Goal: Information Seeking & Learning: Learn about a topic

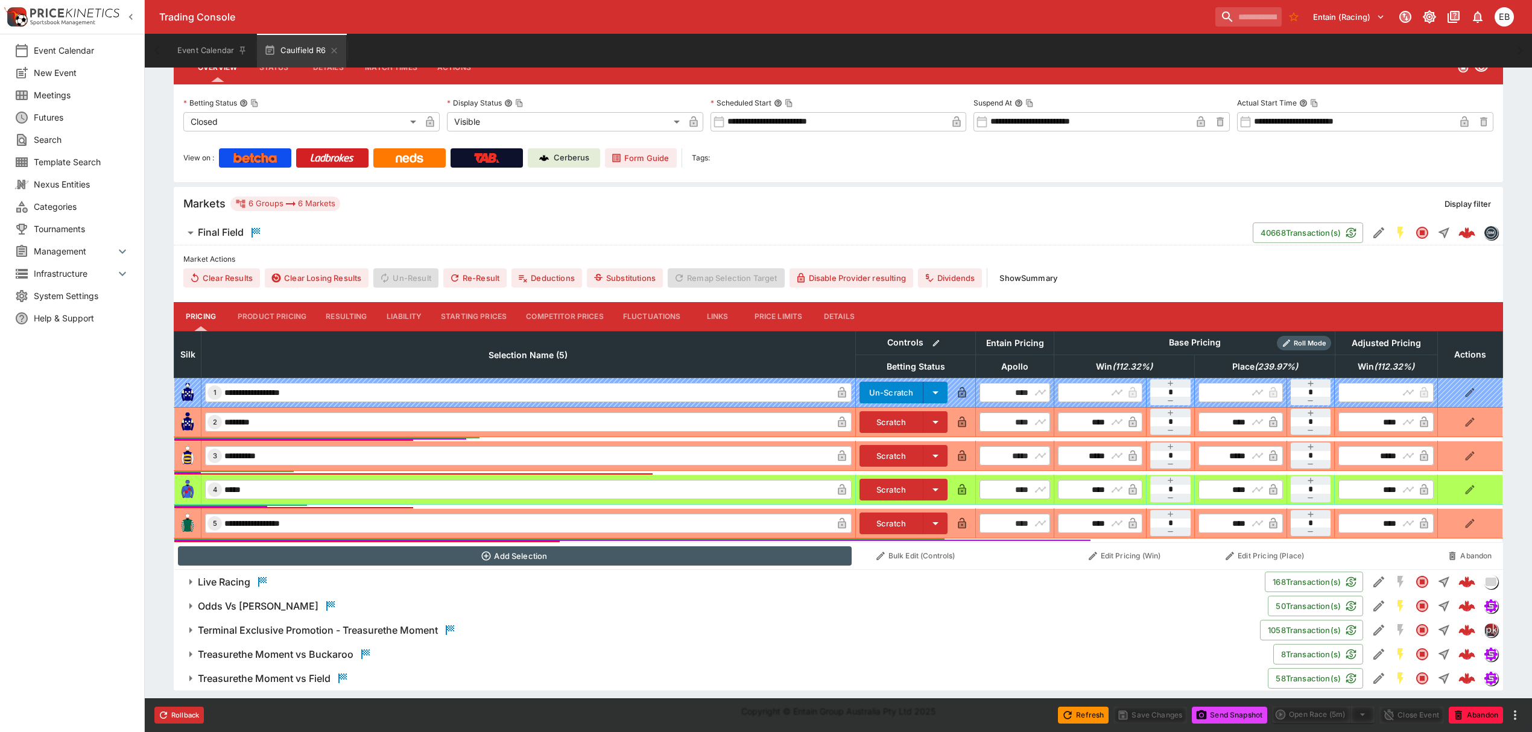
scroll to position [187, 0]
click at [420, 623] on button "Terminal Exclusive Promotion - Treasurethe Moment" at bounding box center [717, 631] width 1086 height 24
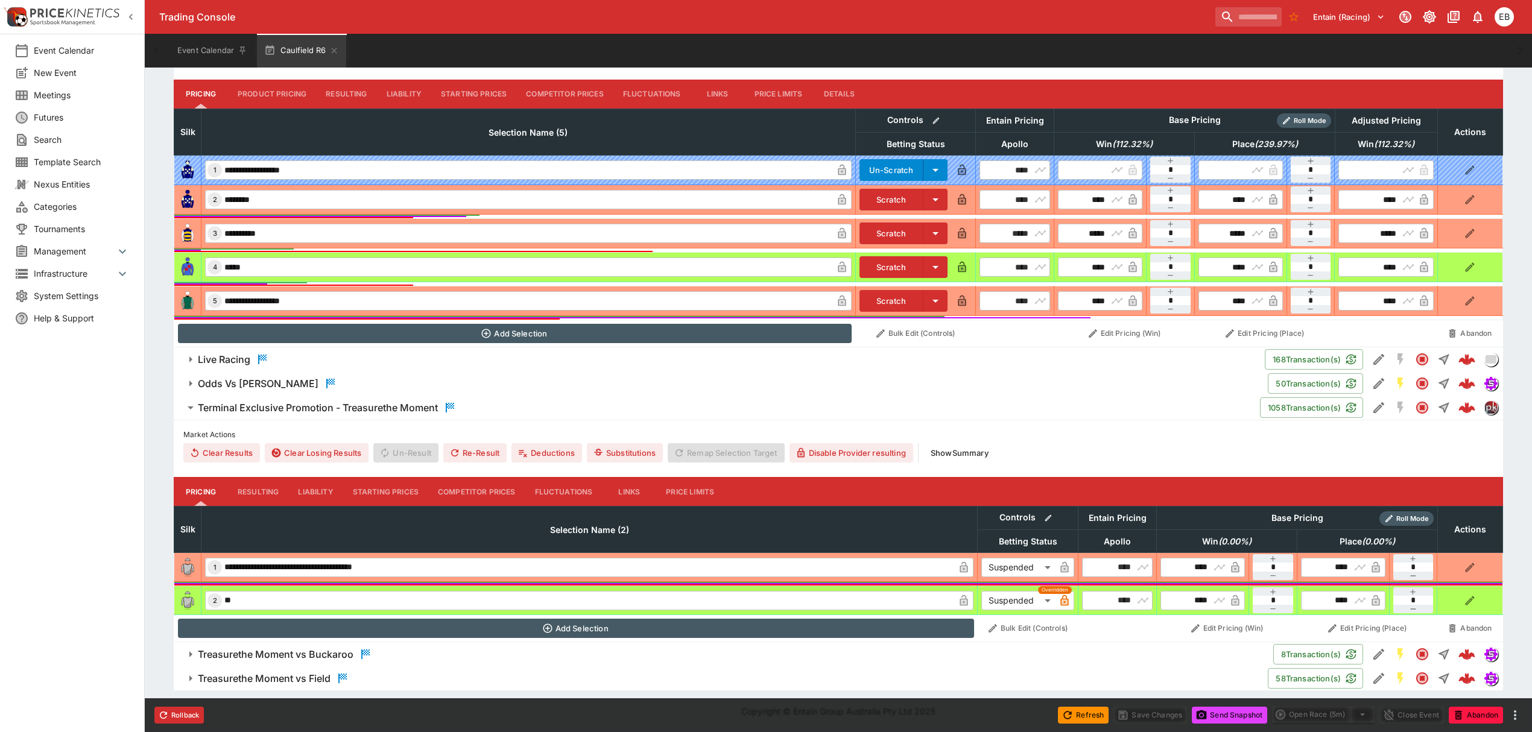
scroll to position [411, 0]
click at [256, 485] on button "Resulting" at bounding box center [258, 491] width 60 height 29
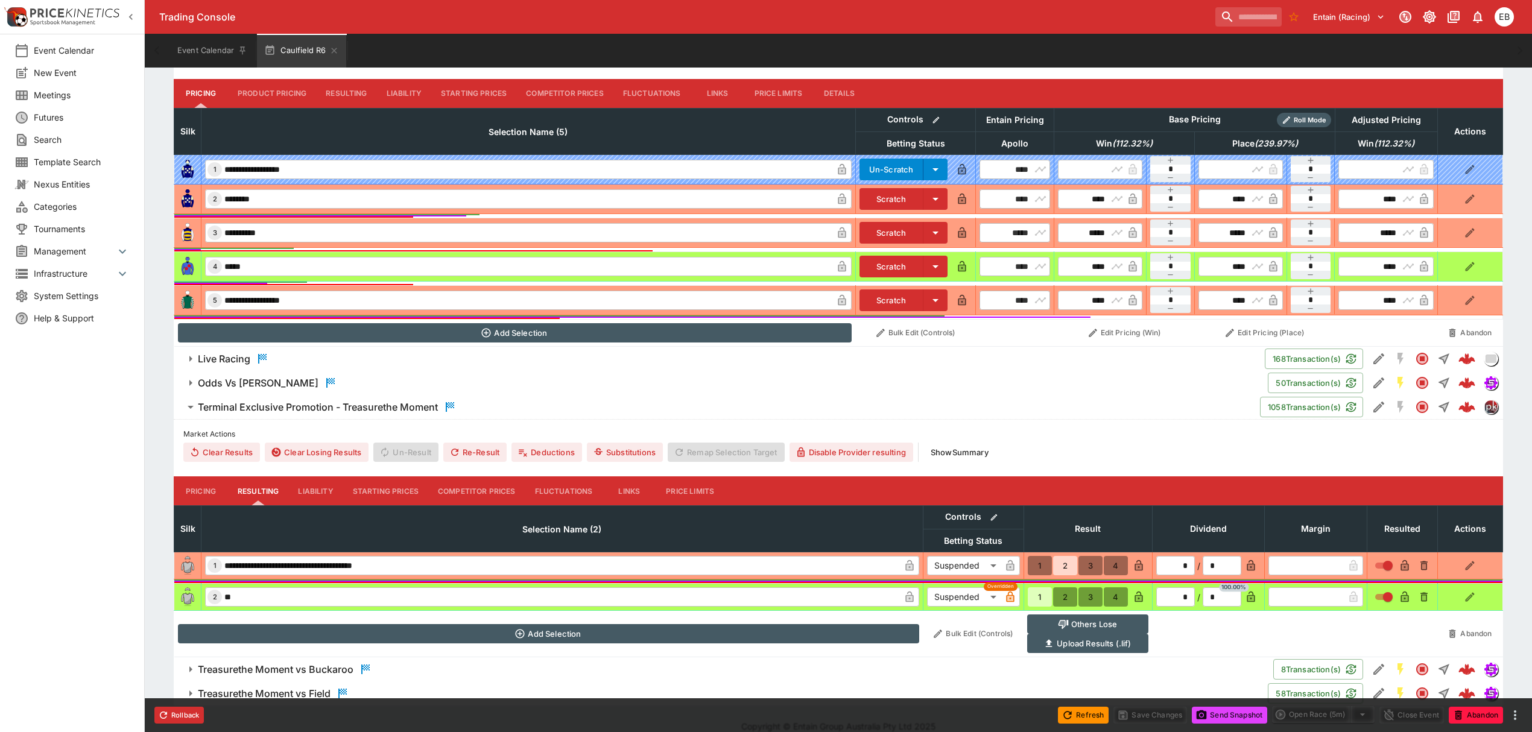
click at [329, 490] on button "Liability" at bounding box center [315, 491] width 54 height 29
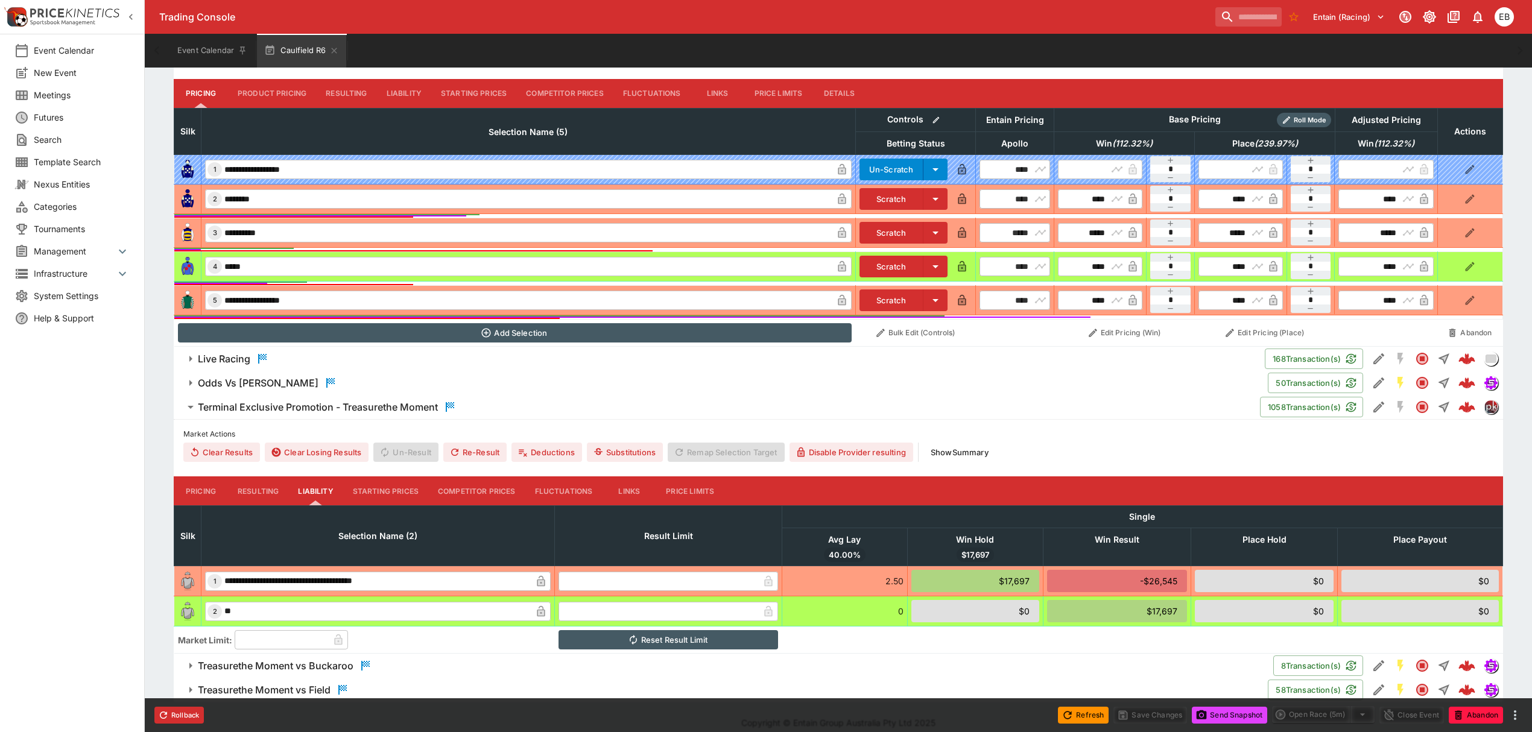
click at [374, 492] on button "Starting Prices" at bounding box center [385, 491] width 85 height 29
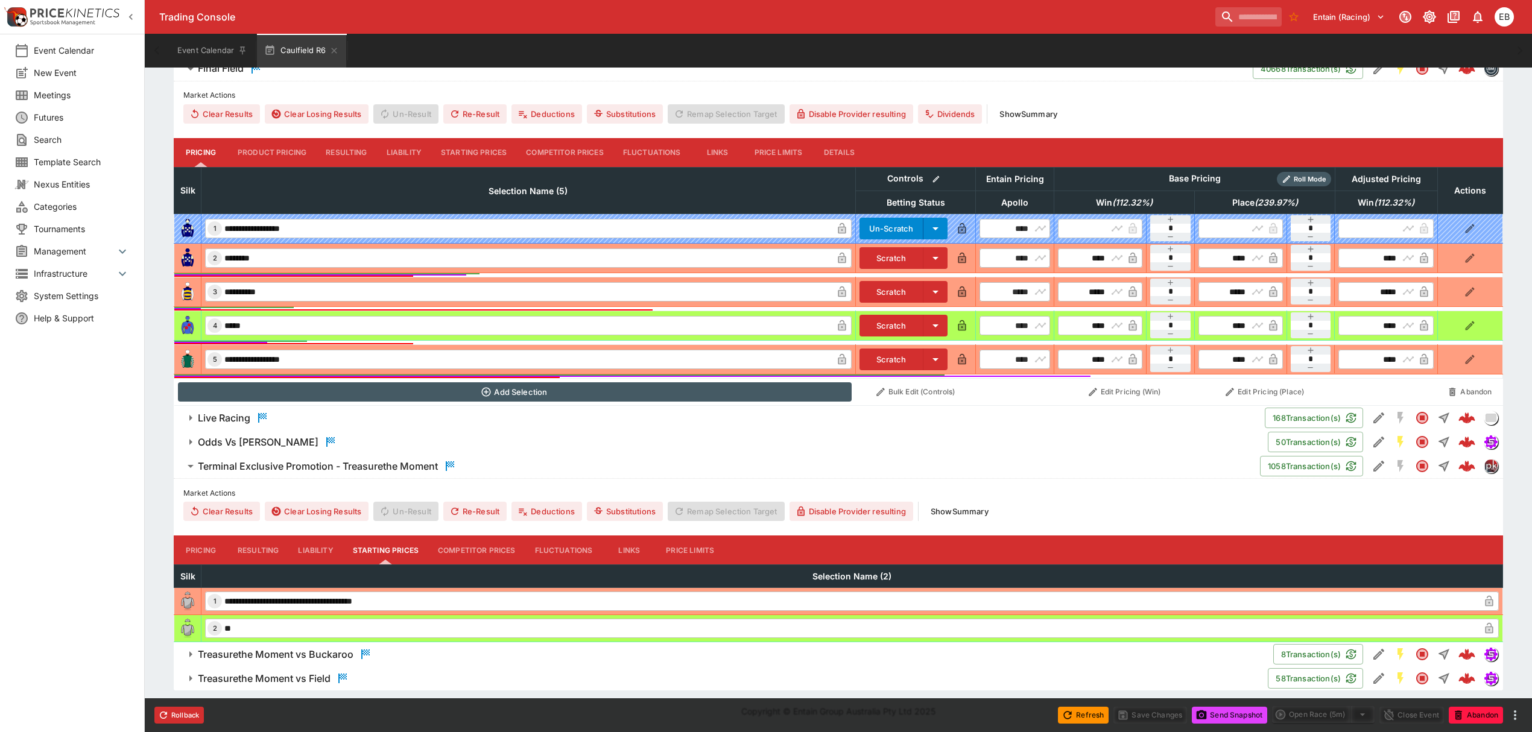
scroll to position [353, 0]
click at [470, 551] on button "Competitor Prices" at bounding box center [476, 550] width 97 height 29
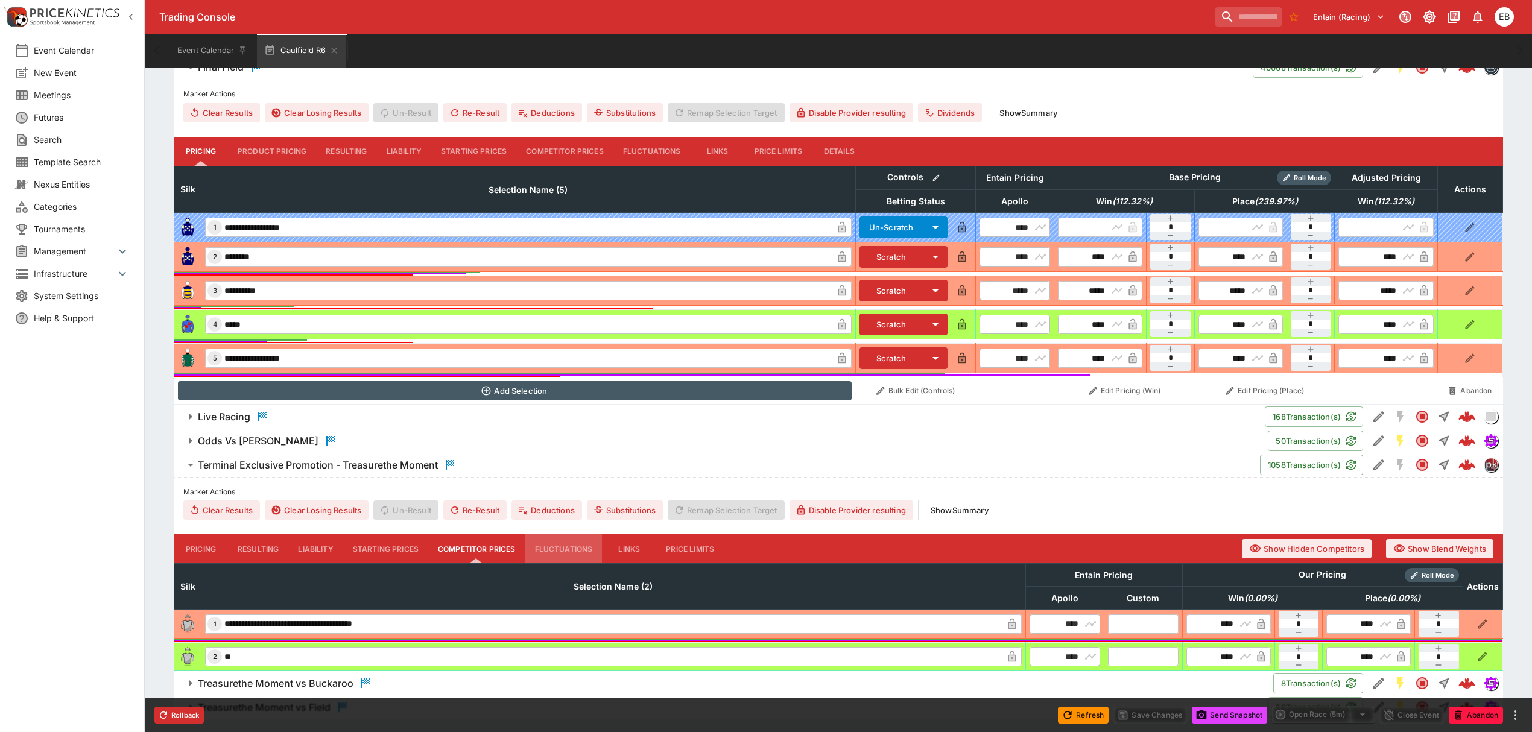
click at [574, 552] on button "Fluctuations" at bounding box center [563, 548] width 77 height 29
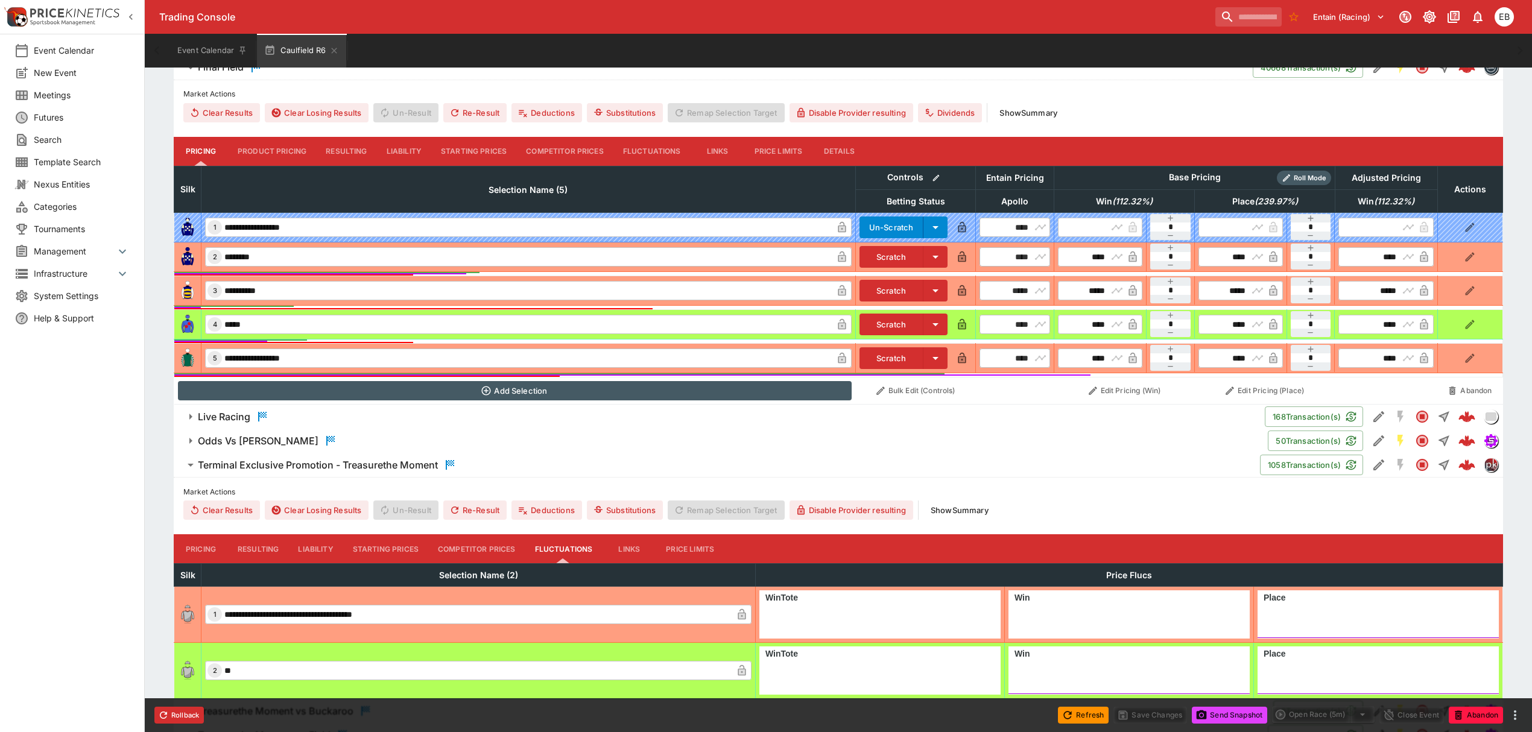
click at [624, 553] on button "Links" at bounding box center [629, 548] width 54 height 29
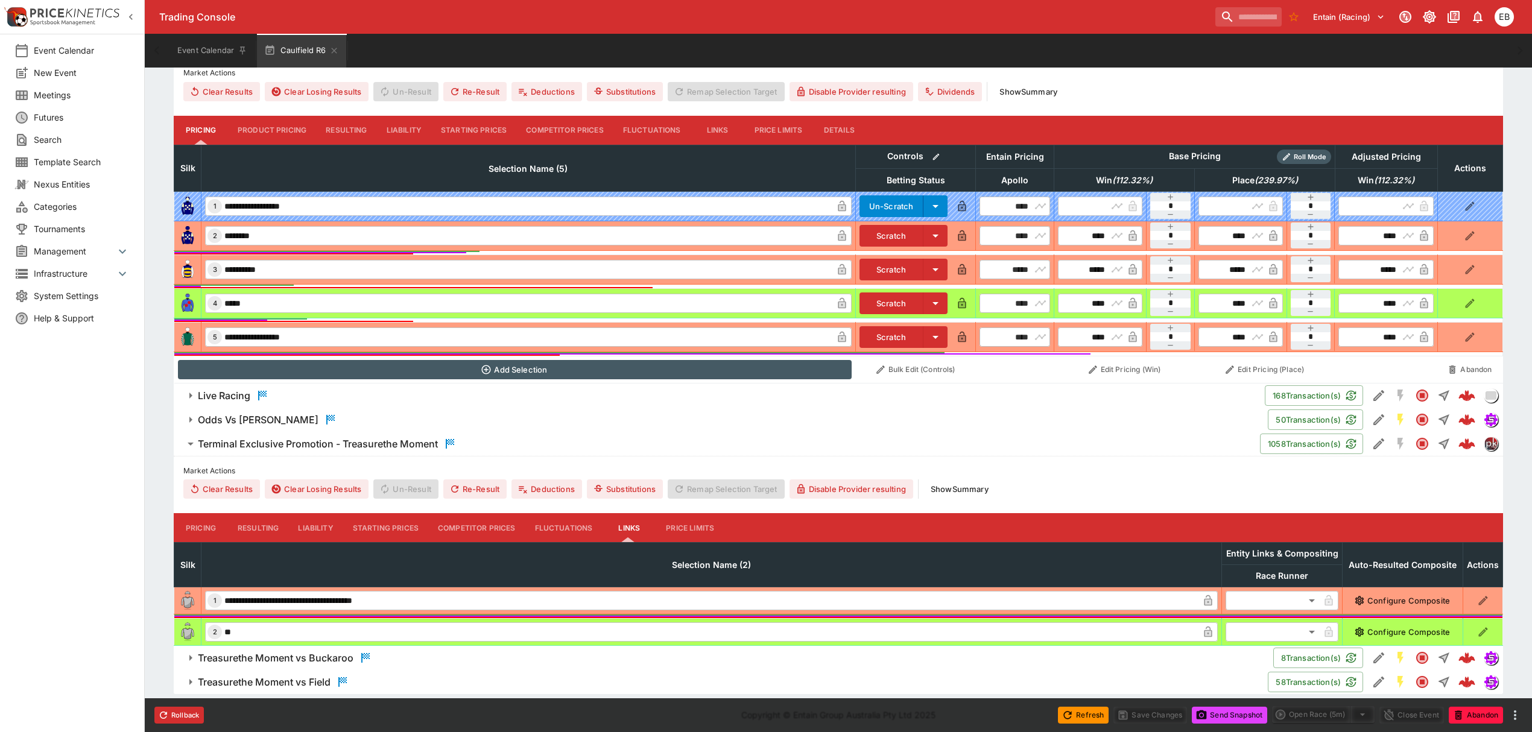
scroll to position [379, 0]
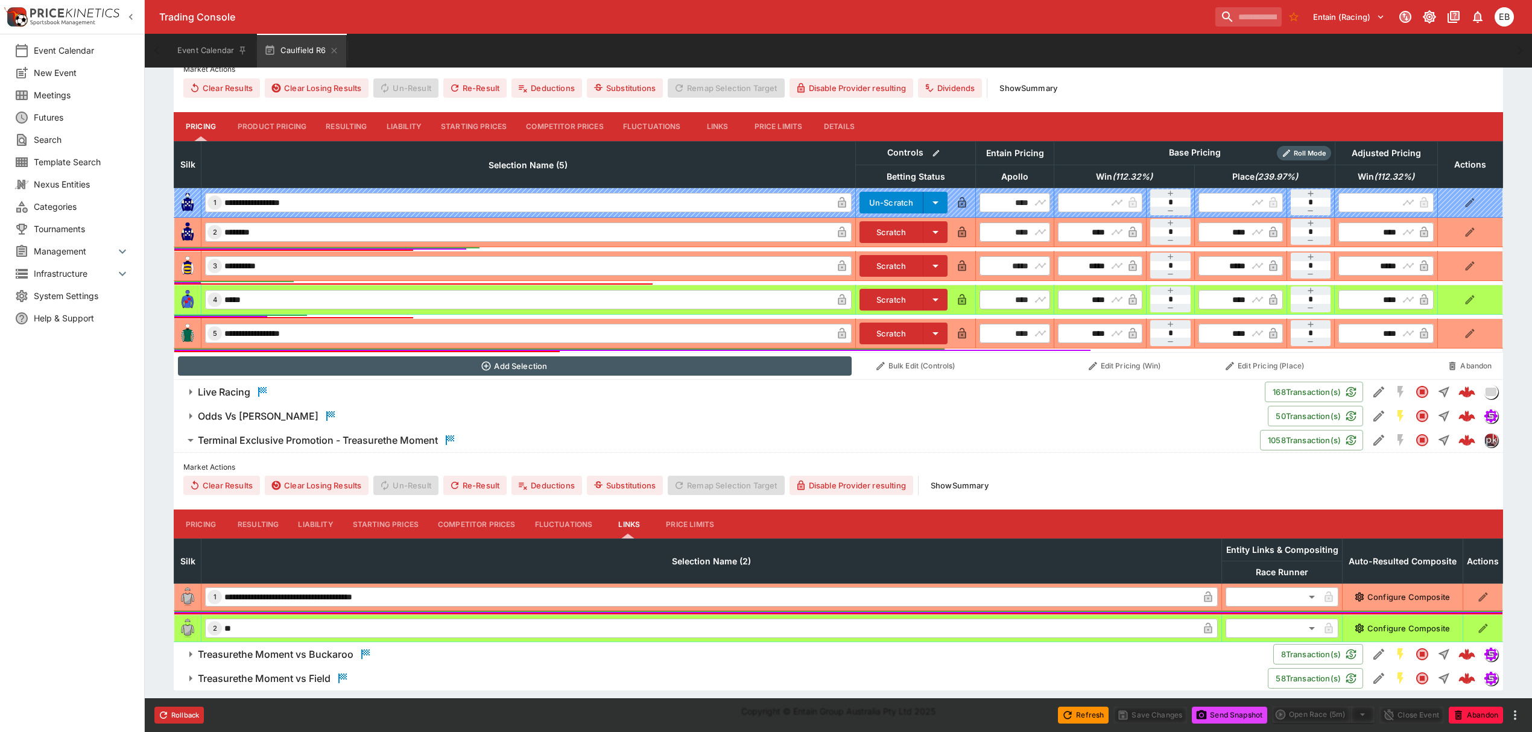
click at [690, 522] on button "Price Limits" at bounding box center [690, 524] width 68 height 29
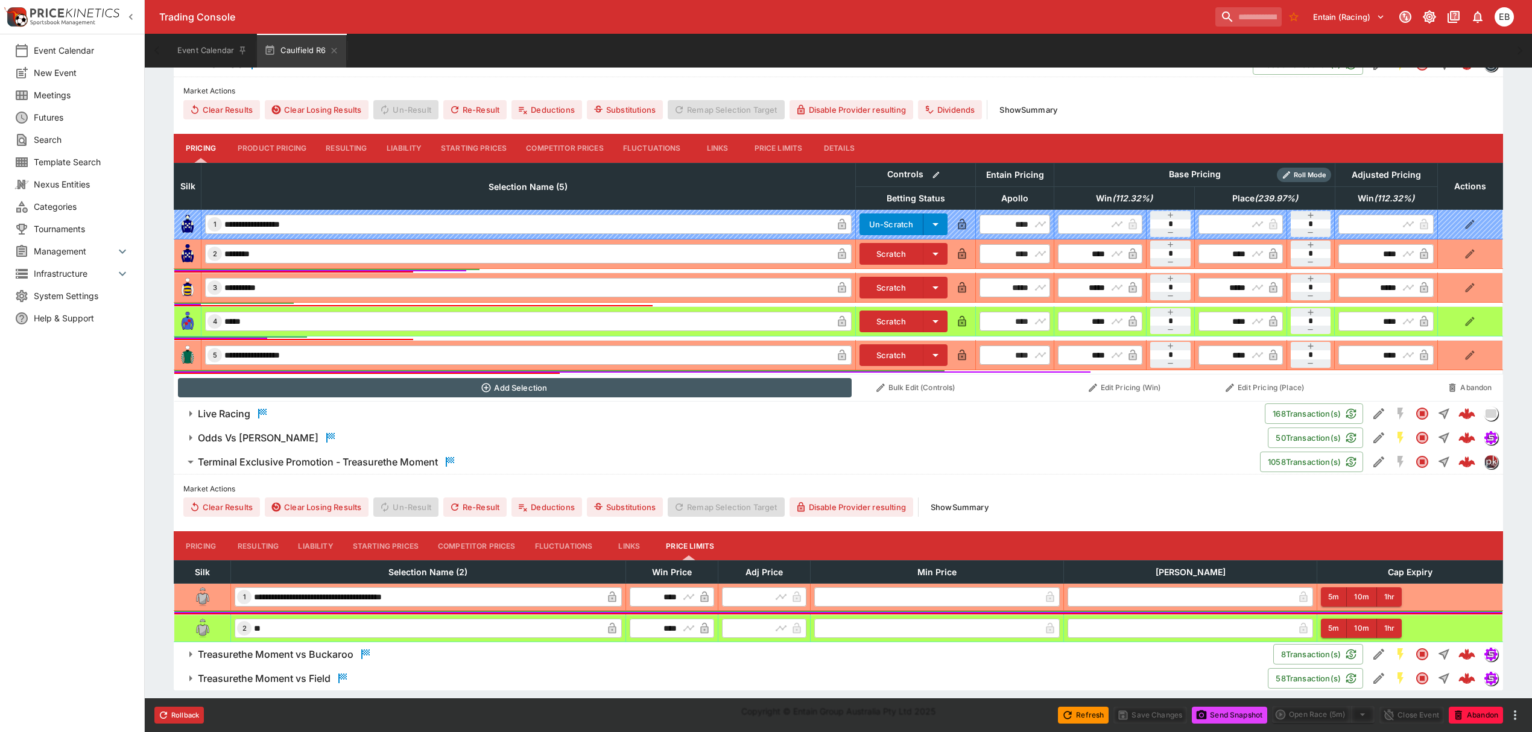
scroll to position [358, 0]
click at [212, 541] on button "Pricing" at bounding box center [201, 545] width 54 height 29
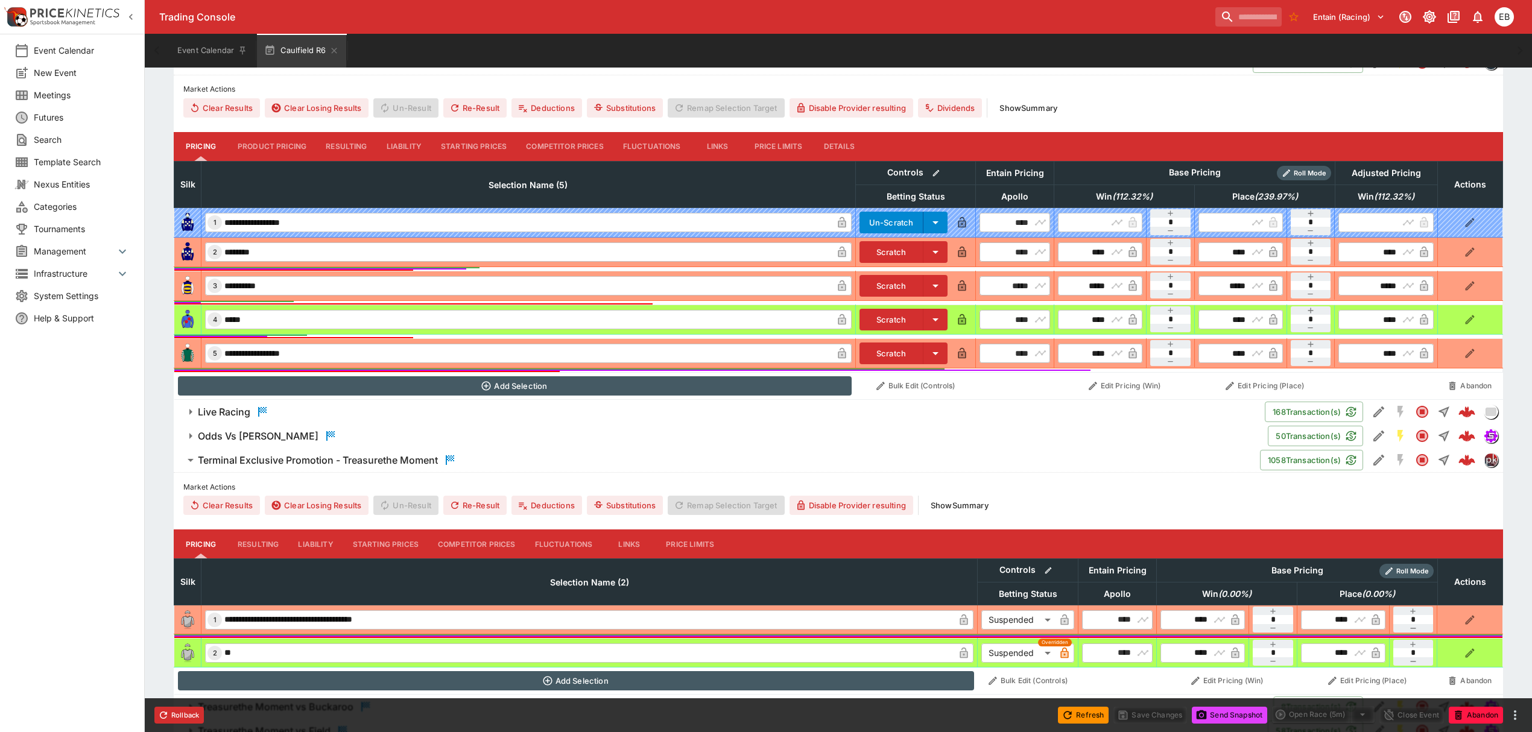
click at [995, 507] on button "Show Summary" at bounding box center [959, 505] width 72 height 19
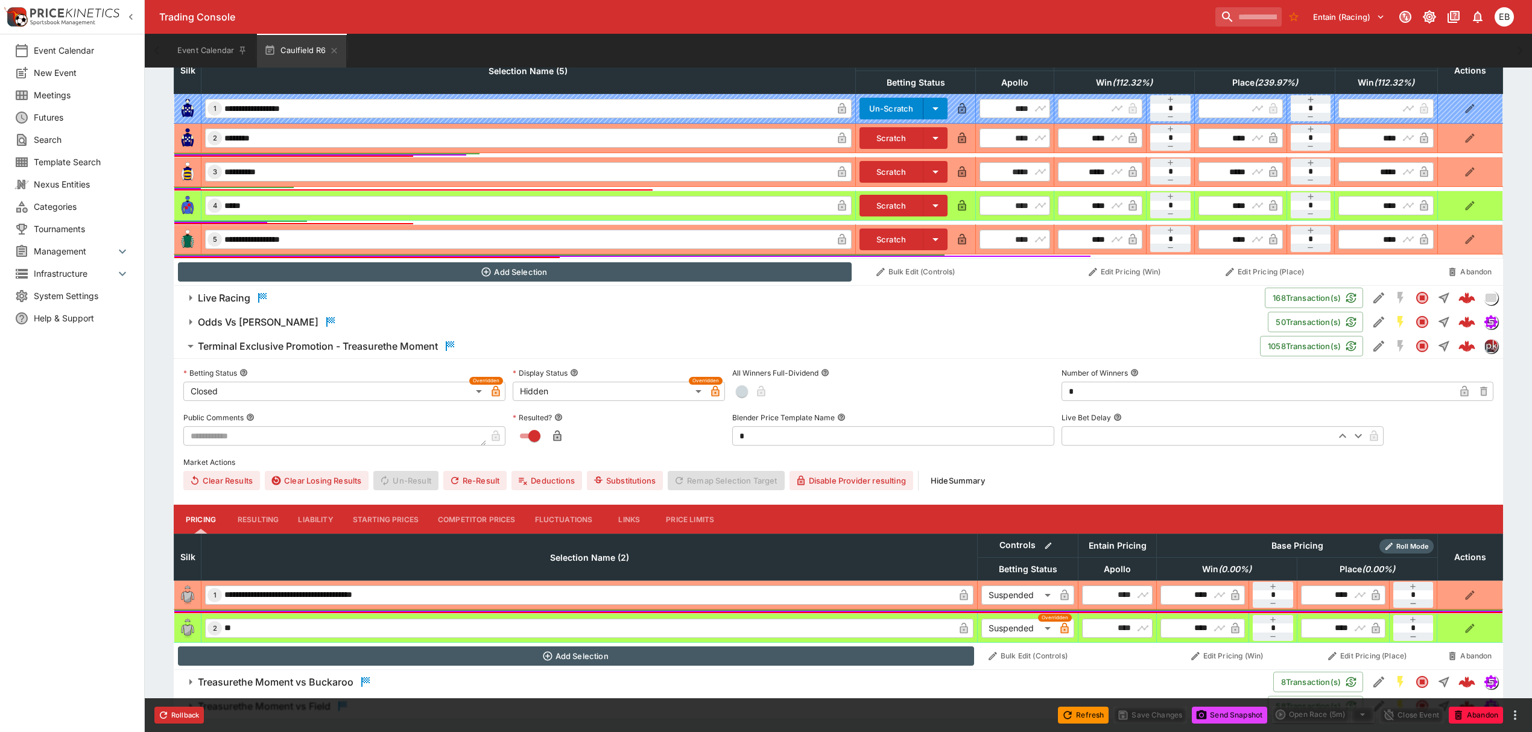
scroll to position [501, 0]
